Goal: Task Accomplishment & Management: Manage account settings

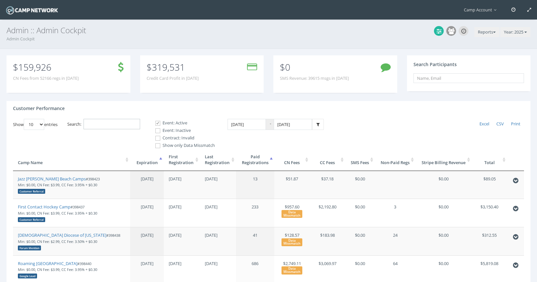
click at [104, 120] on input "Search:" at bounding box center [112, 124] width 57 height 11
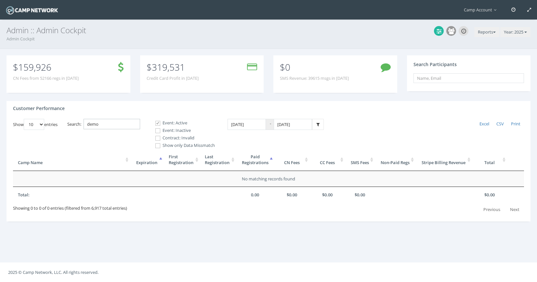
type input "demo"
click at [159, 129] on span at bounding box center [158, 130] width 6 height 6
click at [157, 129] on input "Event: Inactive" at bounding box center [154, 130] width 6 height 6
checkbox input "true"
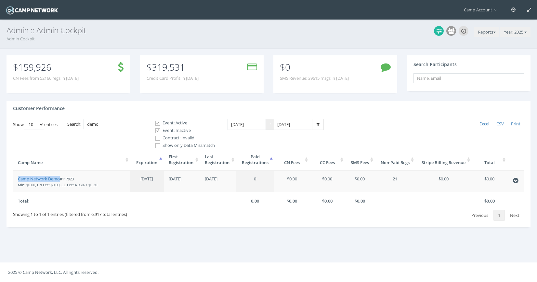
drag, startPoint x: 38, startPoint y: 179, endPoint x: 47, endPoint y: 27, distance: 152.5
click at [0, 0] on main "Camp Account My Profile My Events My Team" at bounding box center [268, 141] width 537 height 282
drag, startPoint x: 114, startPoint y: 122, endPoint x: 82, endPoint y: 113, distance: 33.5
click at [82, 113] on div "Customer Performance Show 10 25 50 100 entries Excel CSV Print Search: demo Eve…" at bounding box center [269, 164] width 524 height 126
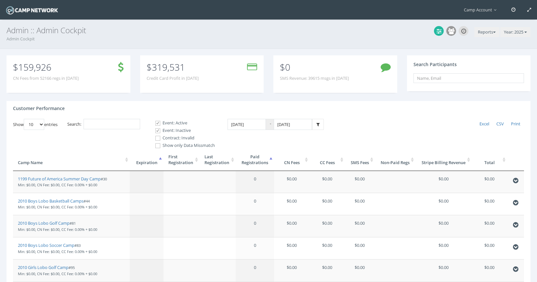
click at [192, 163] on th "First Registration" at bounding box center [182, 160] width 36 height 22
click at [250, 164] on th "Paid Registrations" at bounding box center [255, 160] width 38 height 22
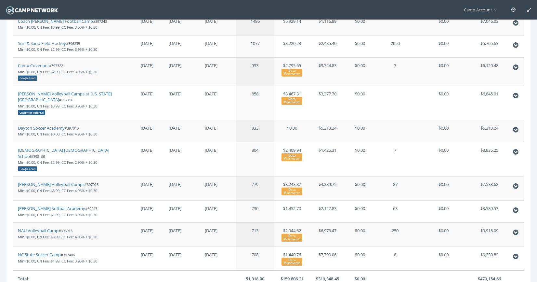
scroll to position [166, 0]
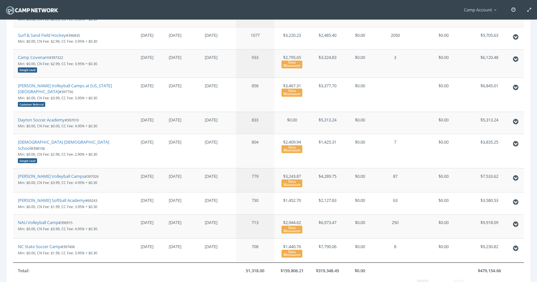
click at [462, 279] on link "4" at bounding box center [458, 284] width 11 height 11
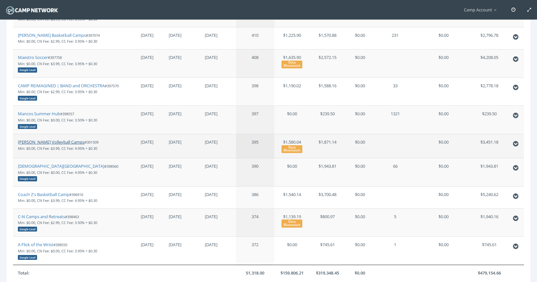
click at [53, 142] on link "Christy Pfeffenberger Volleyball Camps" at bounding box center [51, 142] width 67 height 6
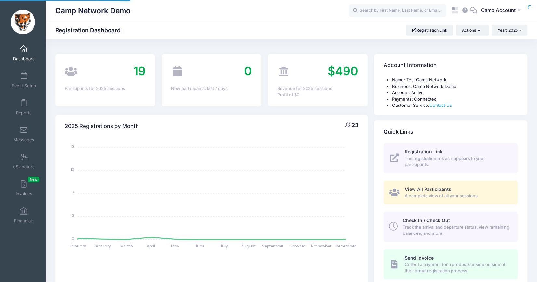
select select
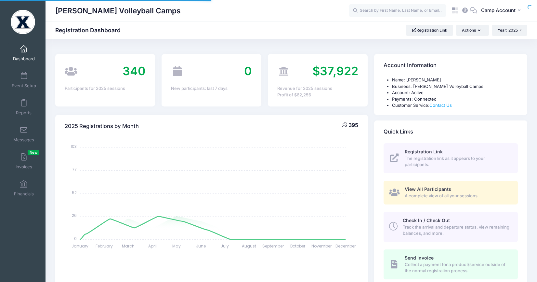
select select
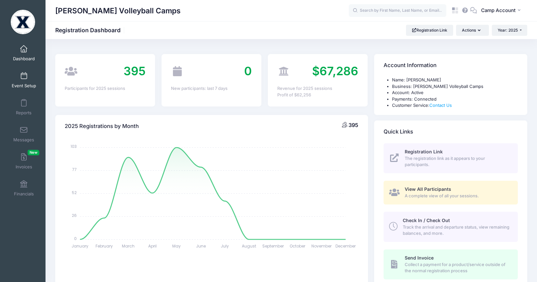
click at [18, 77] on link "Event Setup" at bounding box center [23, 80] width 31 height 23
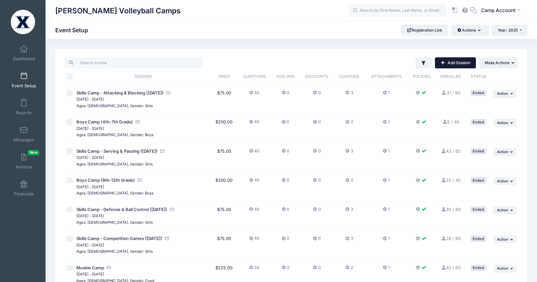
click at [465, 65] on link "Add Session" at bounding box center [455, 62] width 41 height 11
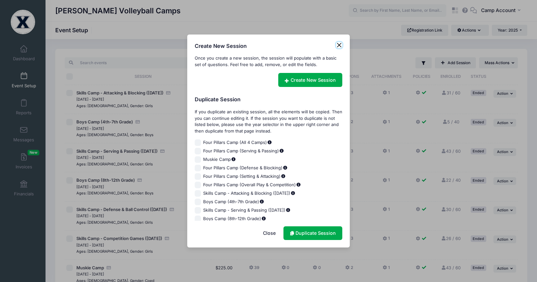
click at [341, 45] on button "Close" at bounding box center [339, 45] width 7 height 7
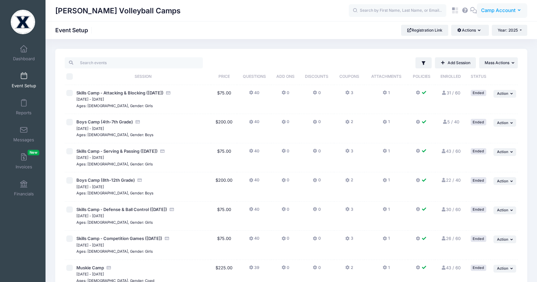
click at [489, 14] on span "Camp Account" at bounding box center [498, 10] width 34 height 7
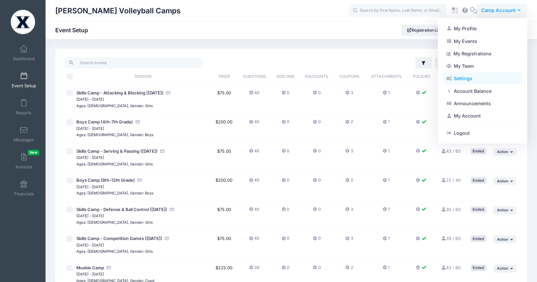
click at [465, 83] on link "Settings" at bounding box center [482, 78] width 79 height 12
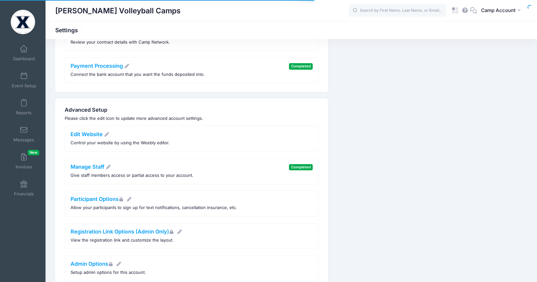
scroll to position [174, 0]
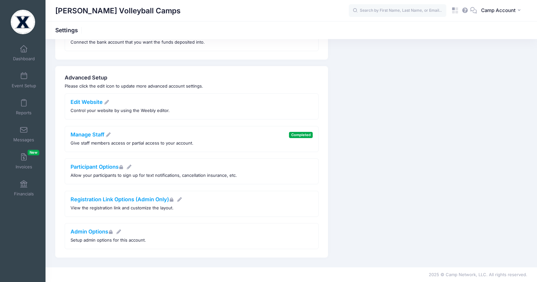
click at [97, 133] on link "Manage Staff" at bounding box center [91, 134] width 41 height 7
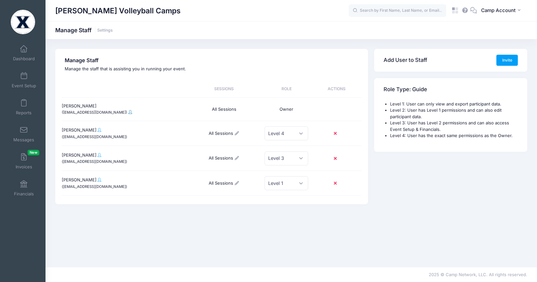
click at [128, 111] on span at bounding box center [130, 112] width 4 height 4
